Goal: Find specific page/section: Find specific page/section

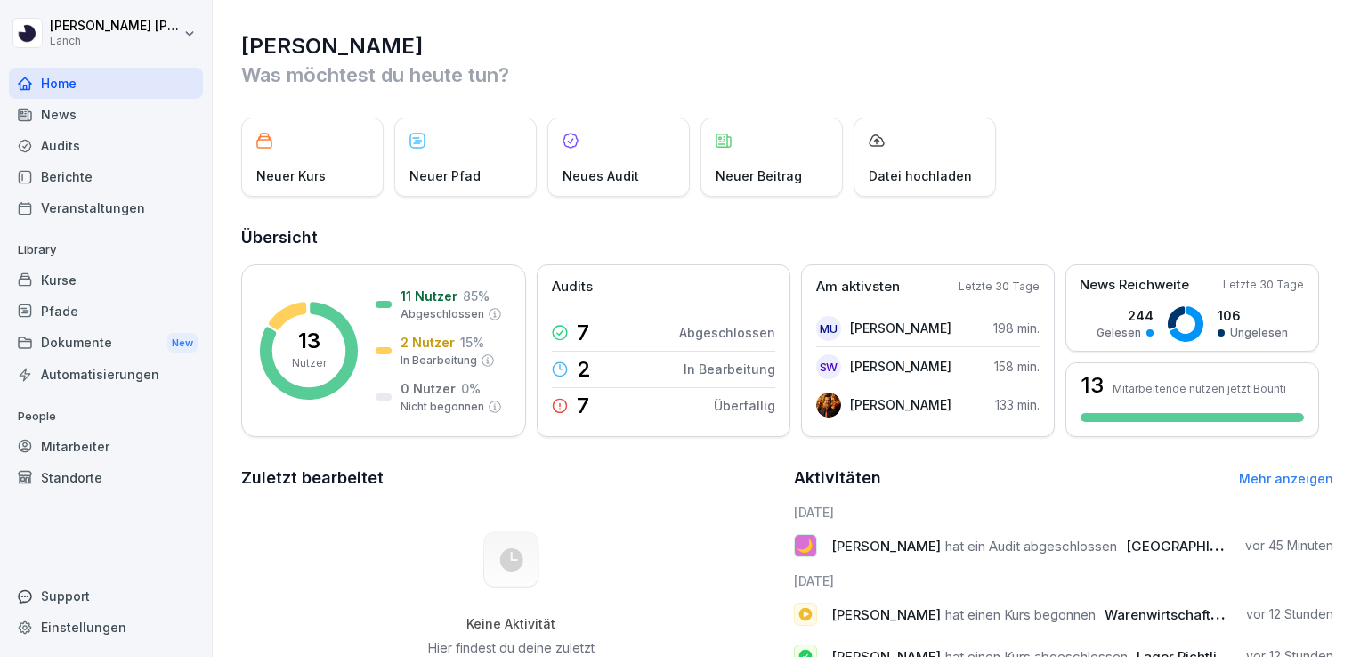
click at [86, 167] on div "Berichte" at bounding box center [106, 176] width 194 height 31
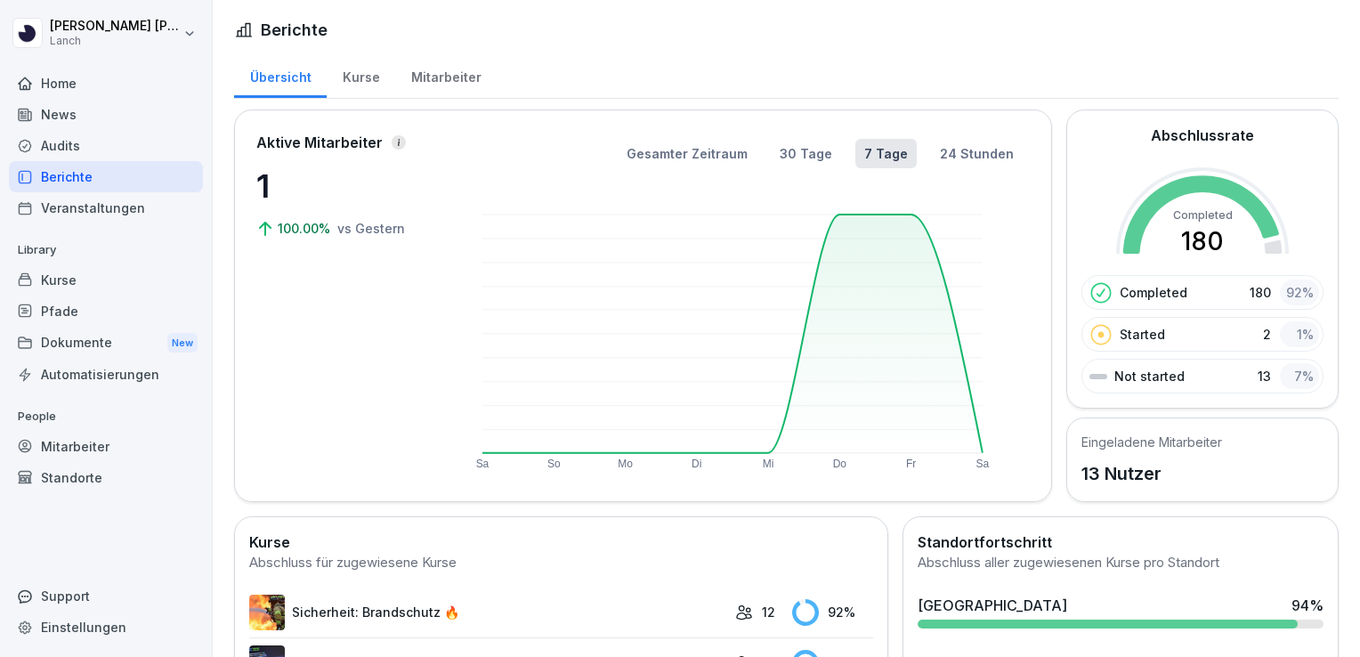
click at [1052, 600] on div "[GEOGRAPHIC_DATA] 94 %" at bounding box center [1121, 605] width 406 height 21
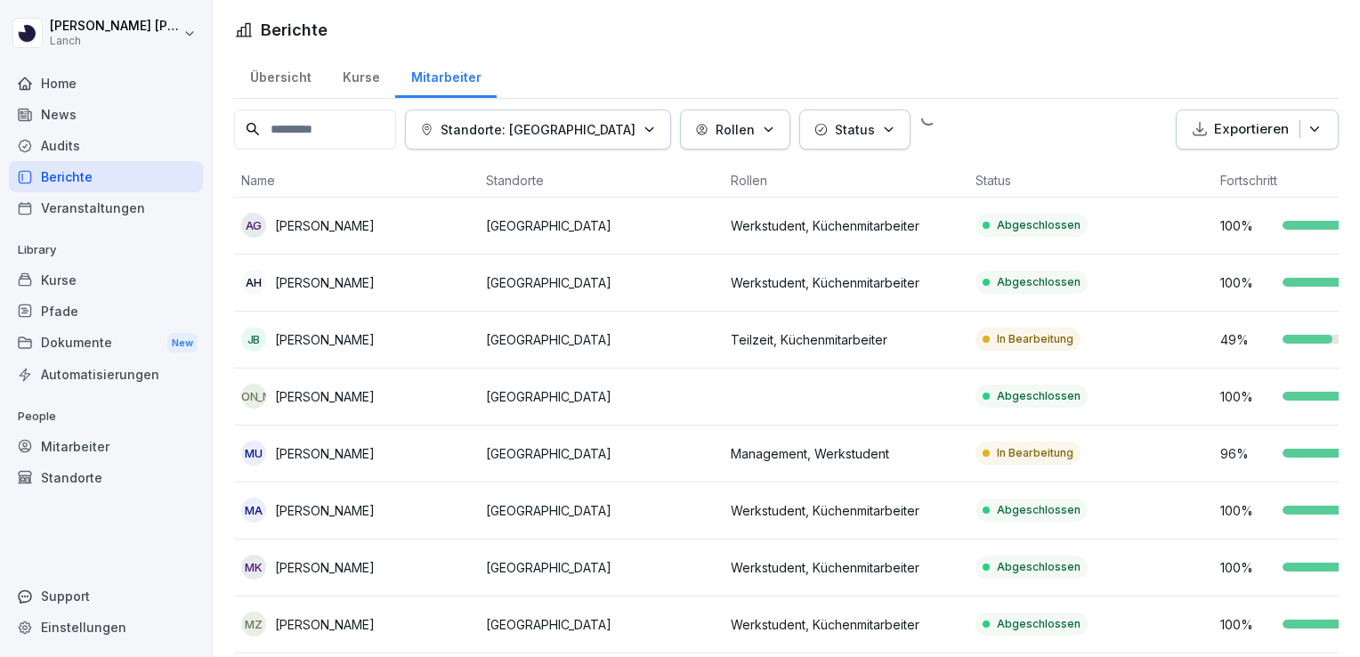
click at [1052, 600] on div "Berichte Übersicht Kurse Mitarbeiter Standorte: [GEOGRAPHIC_DATA] Rollen Status…" at bounding box center [786, 328] width 1147 height 657
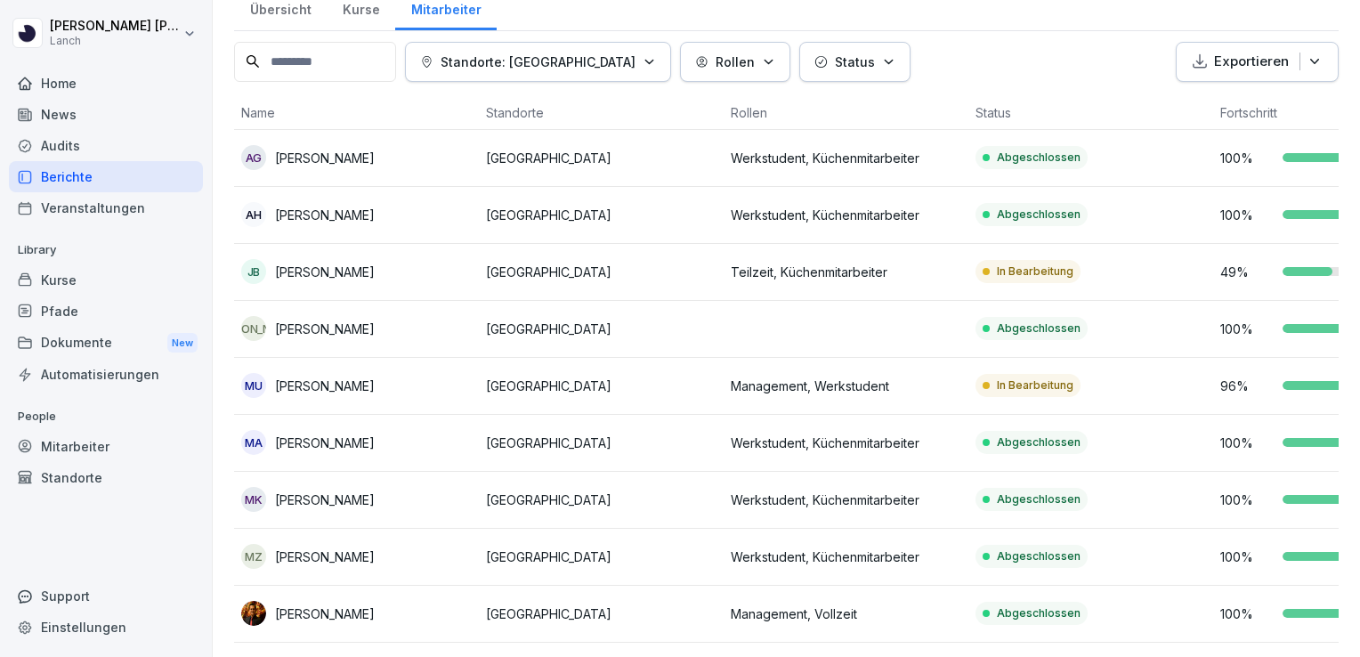
click at [350, 386] on div "MU [PERSON_NAME]" at bounding box center [356, 385] width 231 height 25
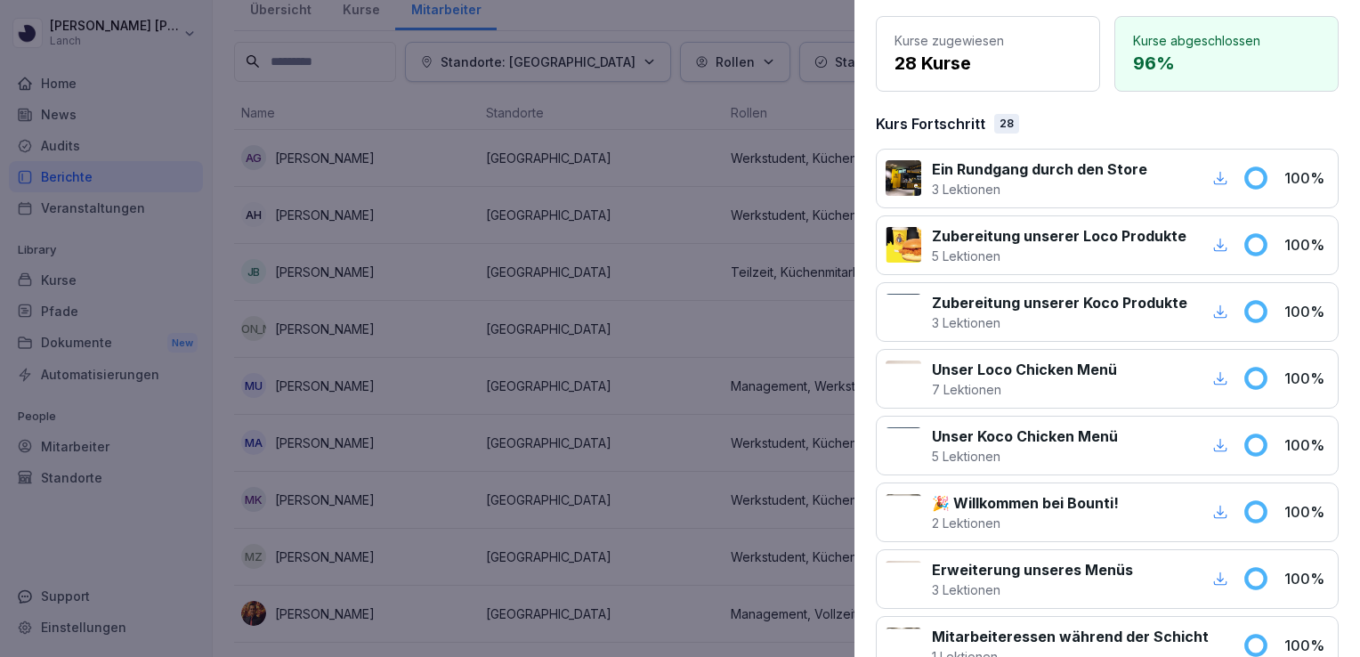
scroll to position [0, 0]
